Goal: Task Accomplishment & Management: Complete application form

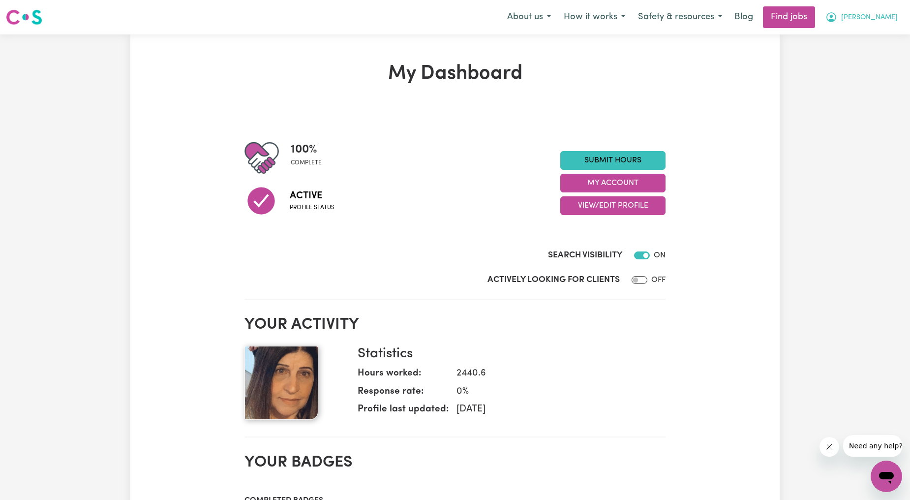
click at [837, 20] on icon "My Account" at bounding box center [831, 17] width 12 height 12
click at [866, 30] on link "My Account" at bounding box center [865, 38] width 78 height 19
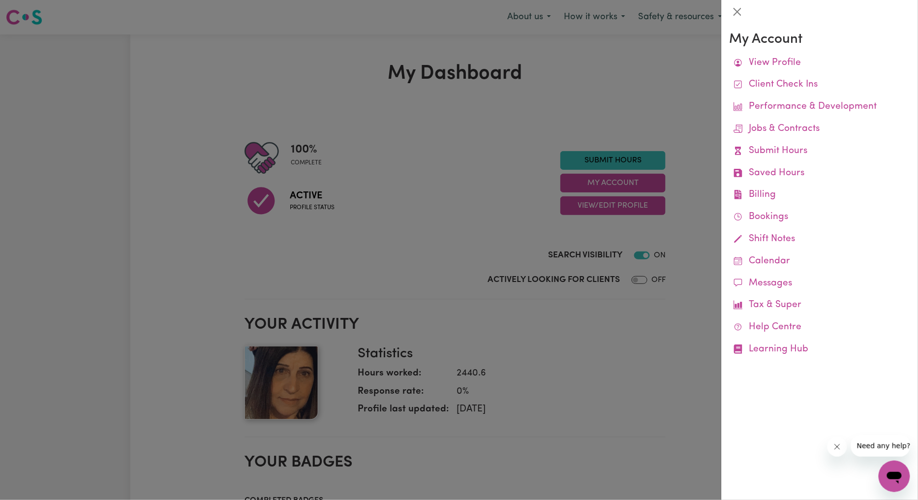
click at [459, 203] on div at bounding box center [459, 250] width 918 height 500
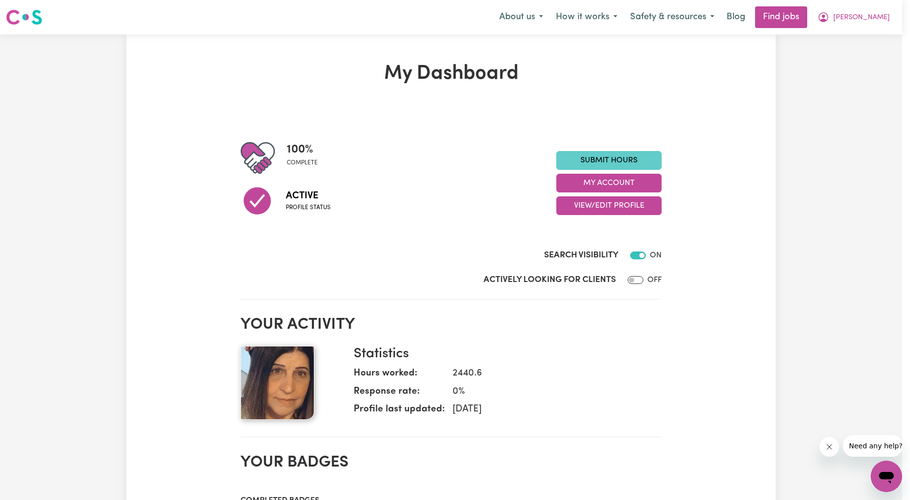
click at [569, 160] on link "Submit Hours" at bounding box center [608, 160] width 105 height 19
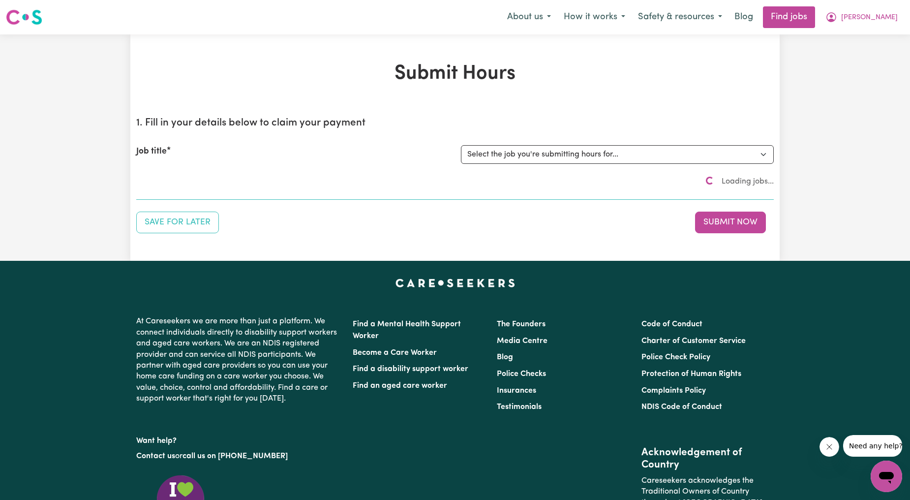
click at [574, 164] on div "Job title Select the job you're submitting hours for..." at bounding box center [455, 154] width 638 height 42
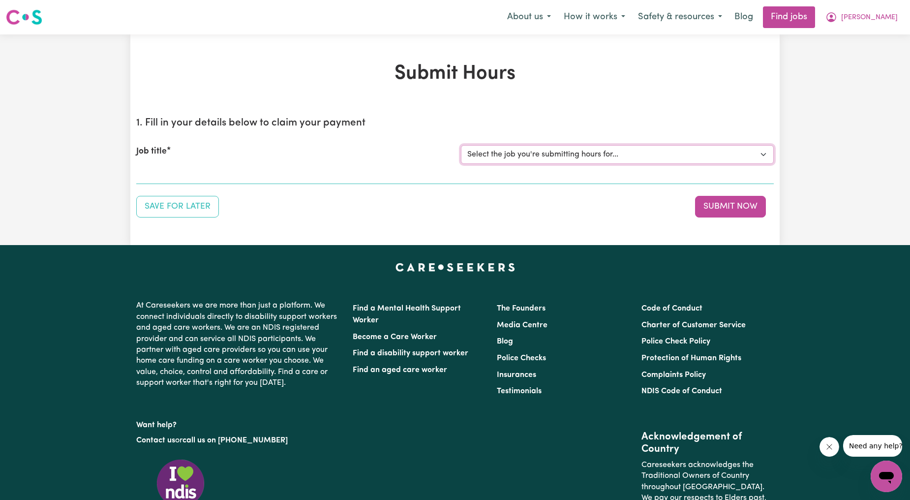
click at [580, 157] on select "Select the job you're submitting hours for... [[PERSON_NAME]] Careworker for [D…" at bounding box center [617, 154] width 313 height 19
select select "9574"
click at [461, 145] on select "Select the job you're submitting hours for... [[PERSON_NAME]] Careworker for [D…" at bounding box center [617, 154] width 313 height 19
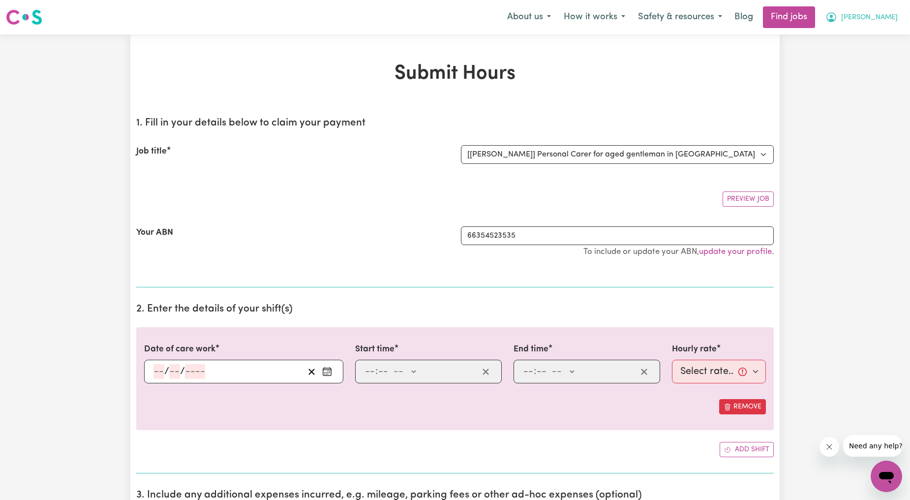
click at [871, 11] on button "[PERSON_NAME]" at bounding box center [861, 17] width 85 height 21
click at [863, 72] on link "Logout" at bounding box center [865, 75] width 78 height 19
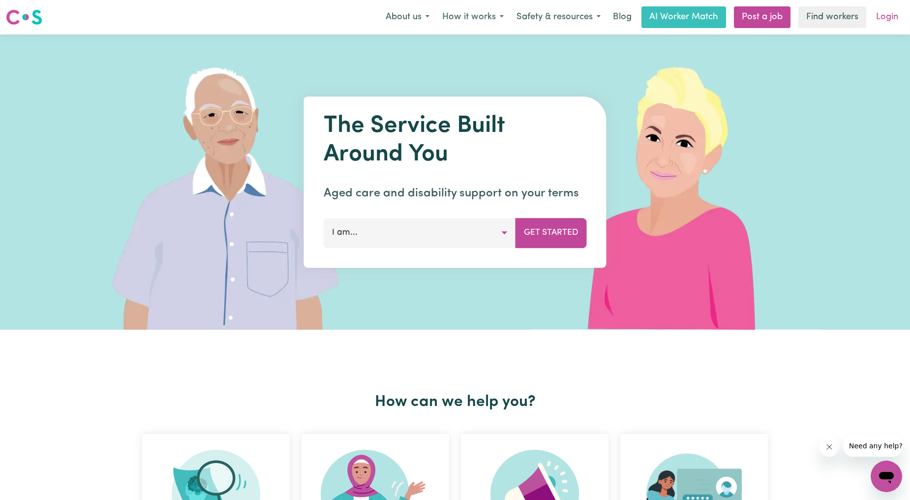
click at [877, 20] on link "Login" at bounding box center [887, 17] width 34 height 22
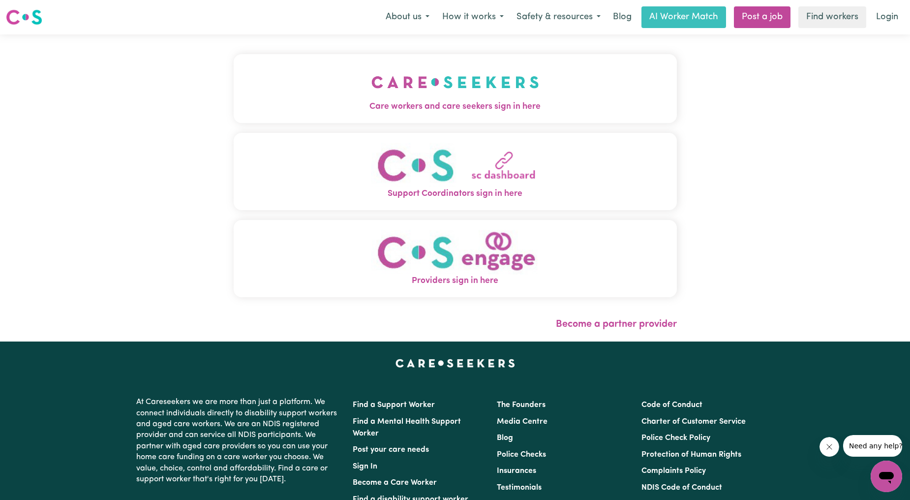
click at [446, 106] on span "Care workers and care seekers sign in here" at bounding box center [455, 106] width 443 height 13
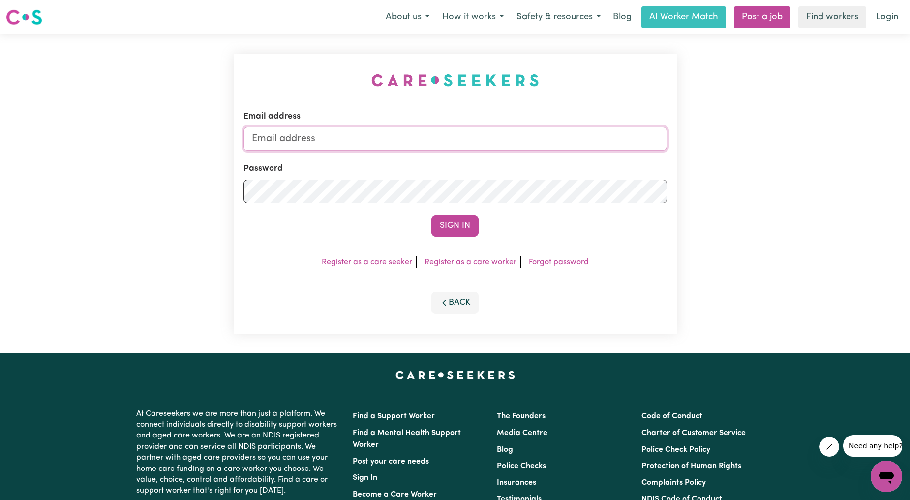
click at [434, 141] on input "Email address" at bounding box center [456, 139] width 424 height 24
drag, startPoint x: 300, startPoint y: 141, endPoint x: 540, endPoint y: 164, distance: 241.1
click at [539, 166] on form "Email address [EMAIL_ADDRESS][PERSON_NAME][DOMAIN_NAME] Password Sign In" at bounding box center [456, 173] width 424 height 126
type input "[EMAIL_ADDRESS][DOMAIN_NAME]"
click at [469, 223] on button "Sign In" at bounding box center [454, 226] width 47 height 22
